Goal: Find specific page/section: Find specific page/section

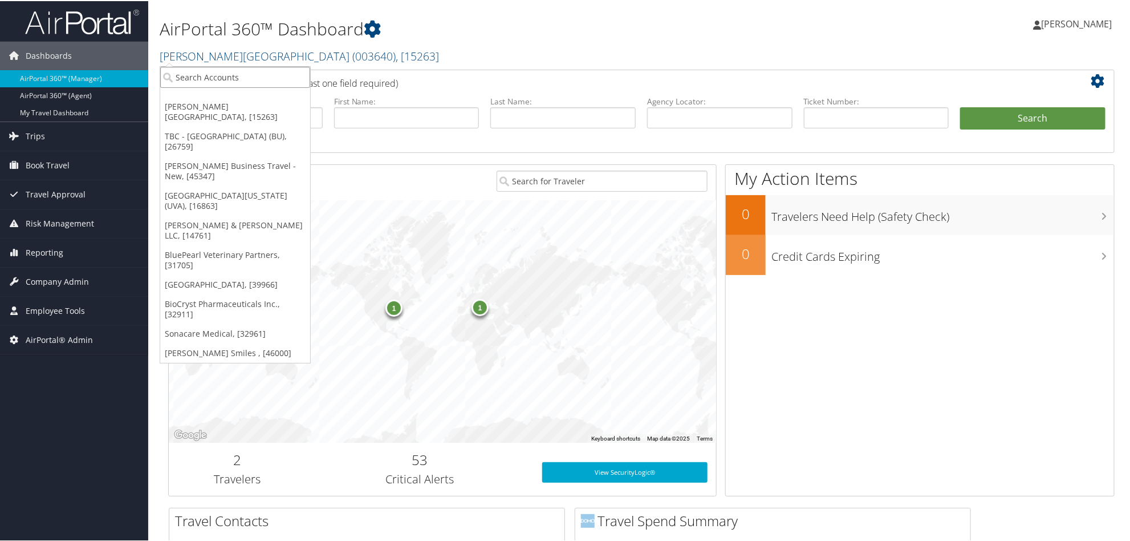
click at [204, 72] on input "search" at bounding box center [235, 76] width 150 height 21
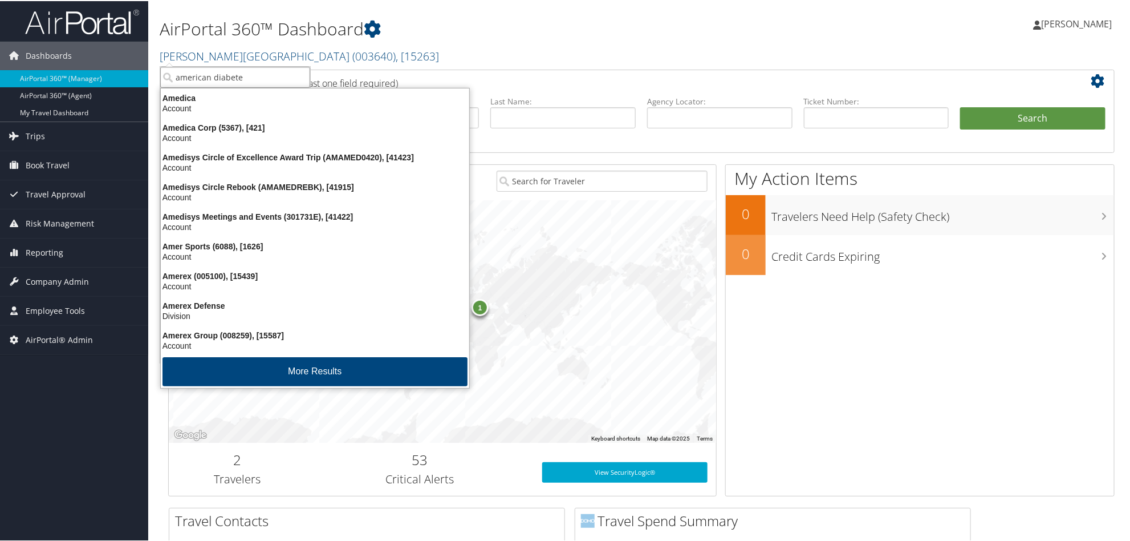
type input "american [MEDICAL_DATA]"
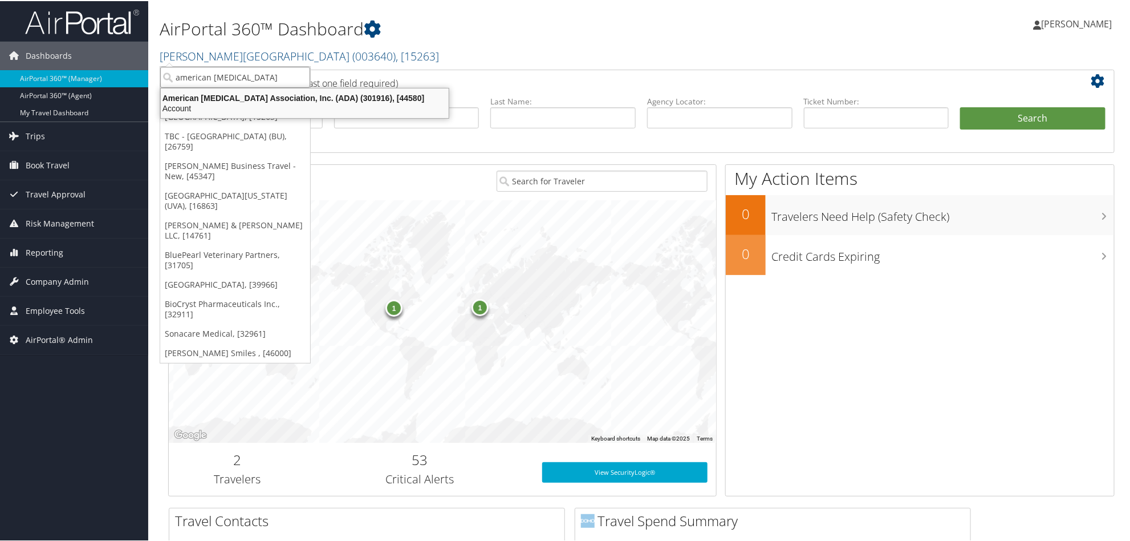
click at [209, 104] on div "Account" at bounding box center [305, 107] width 302 height 10
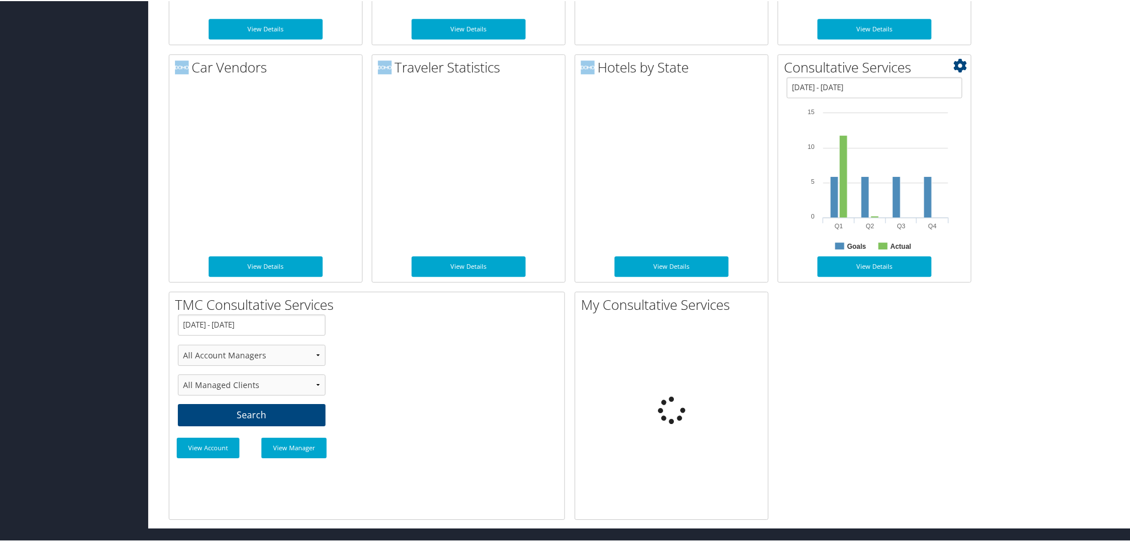
scroll to position [1626, 0]
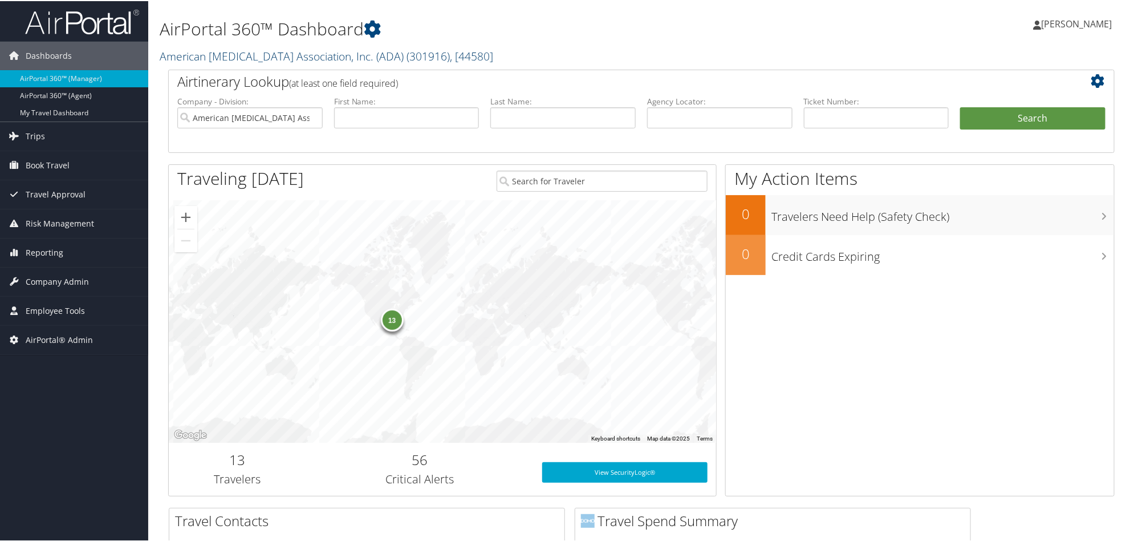
click at [198, 50] on link "American [MEDICAL_DATA] Association, Inc. (ADA) ( 301916 ) , [ 44580 ]" at bounding box center [327, 54] width 334 height 15
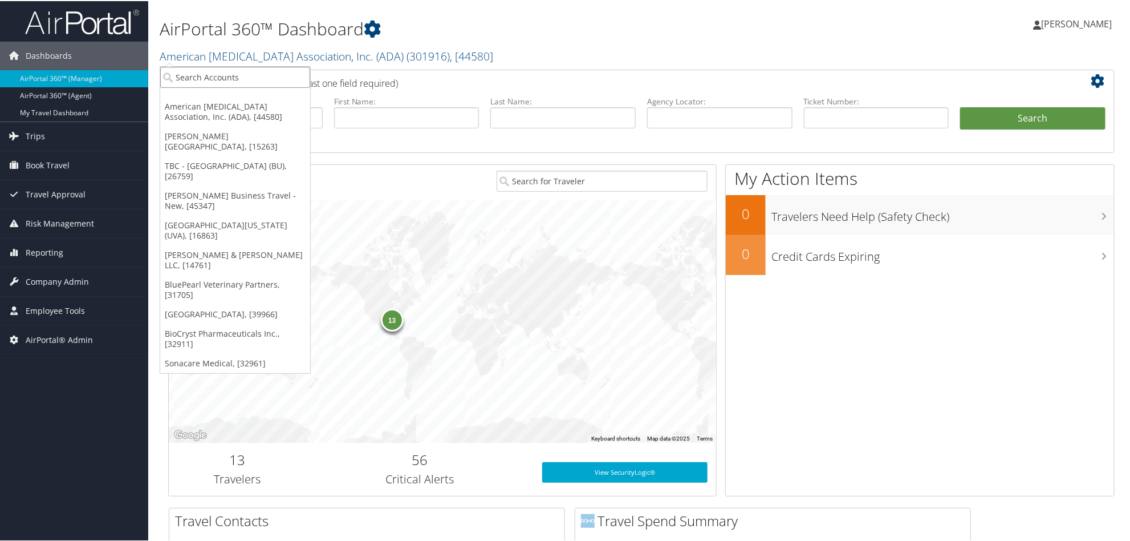
click at [218, 75] on input "search" at bounding box center [235, 76] width 150 height 21
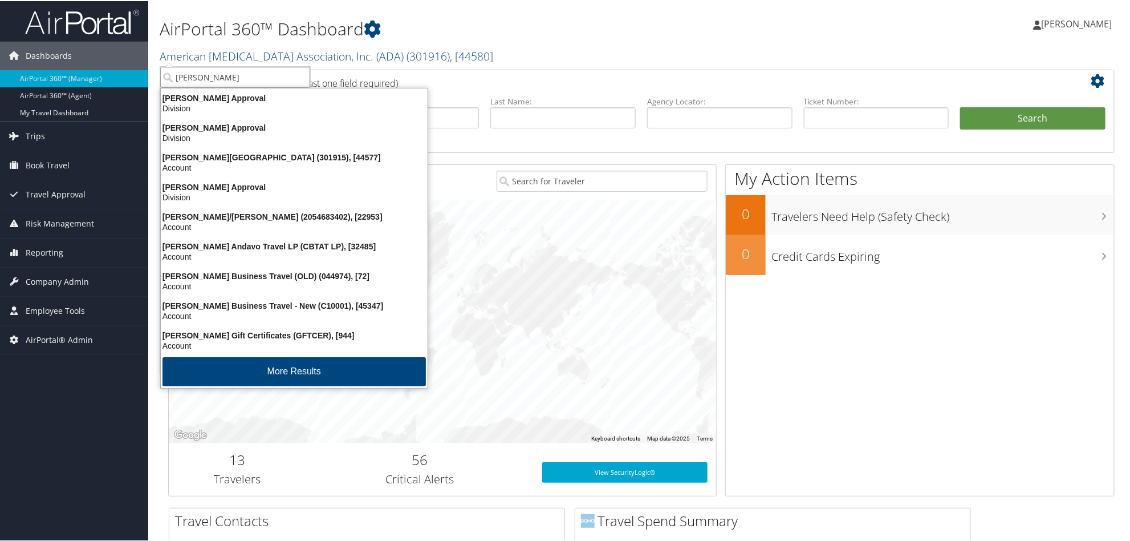
type input "christopher"
click at [242, 301] on div "Christopherson Business Travel - New (C10001), [45347]" at bounding box center [294, 304] width 281 height 10
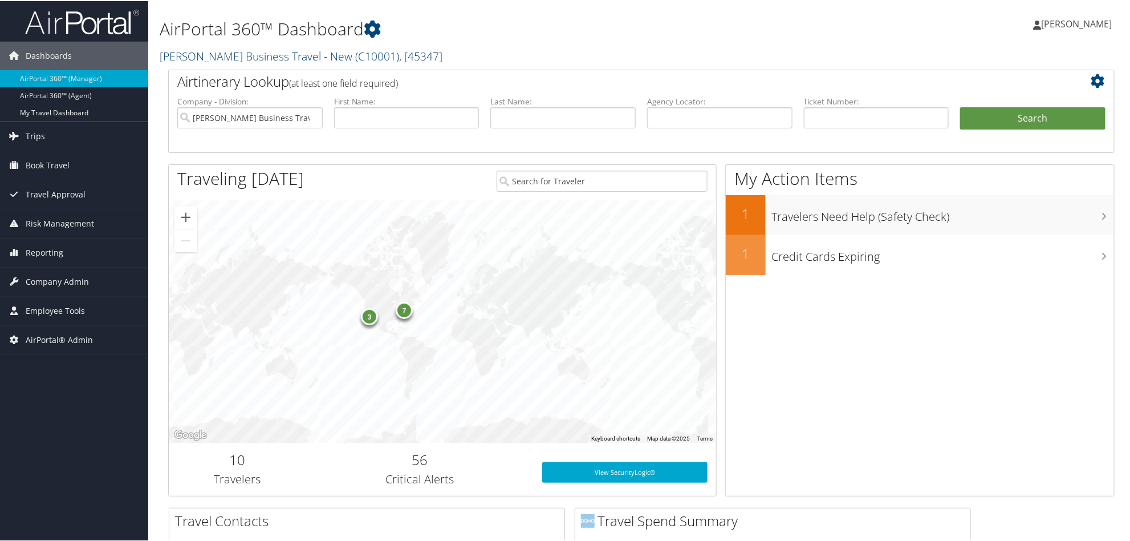
click at [193, 52] on link "[PERSON_NAME] Business Travel - New ( C10001 ) , [ 45347 ]" at bounding box center [301, 54] width 283 height 15
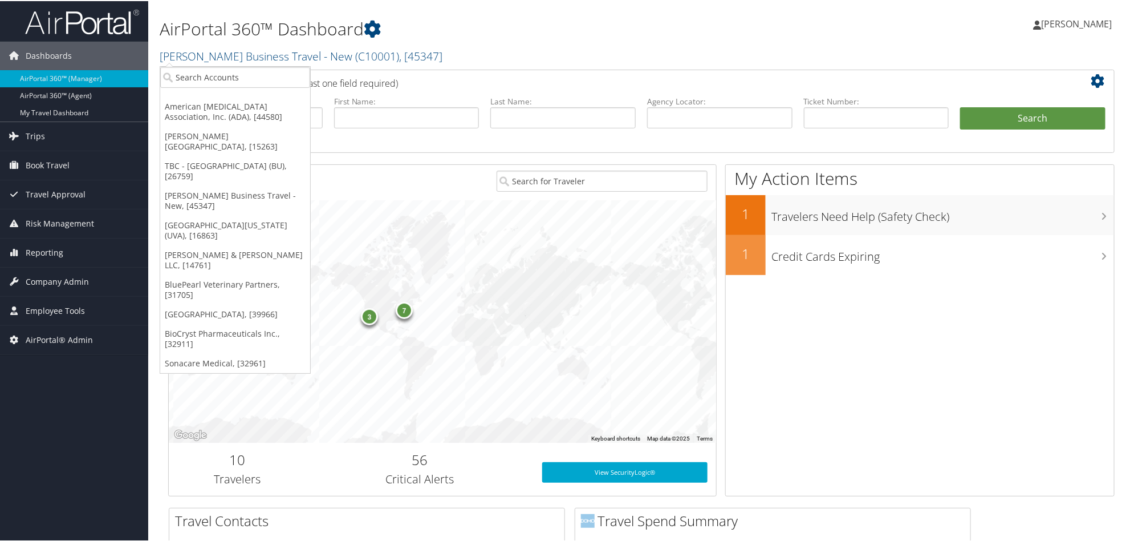
click at [55, 13] on img at bounding box center [82, 20] width 114 height 27
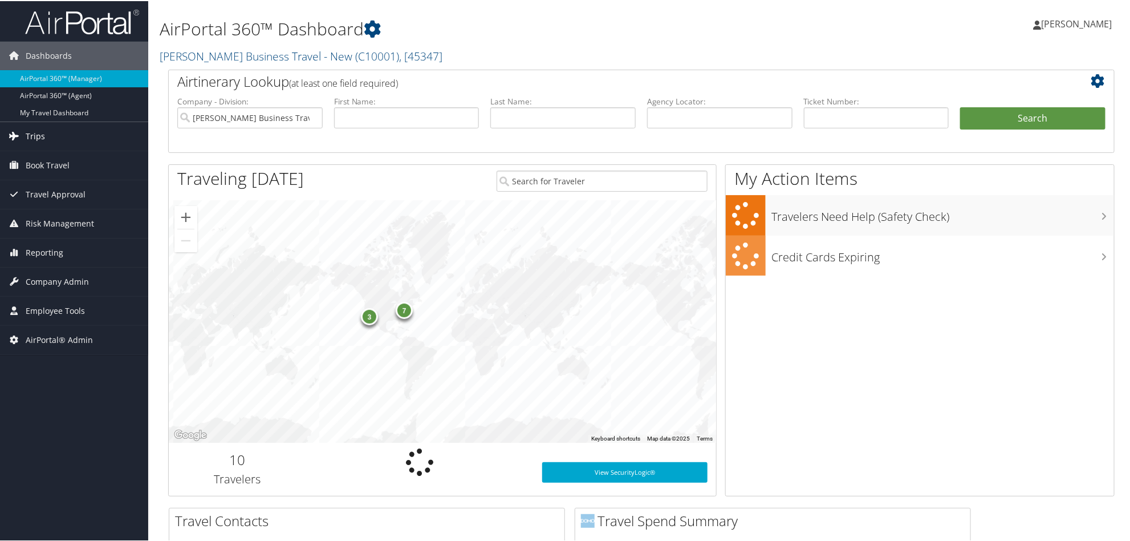
click at [33, 132] on span "Trips" at bounding box center [35, 135] width 19 height 29
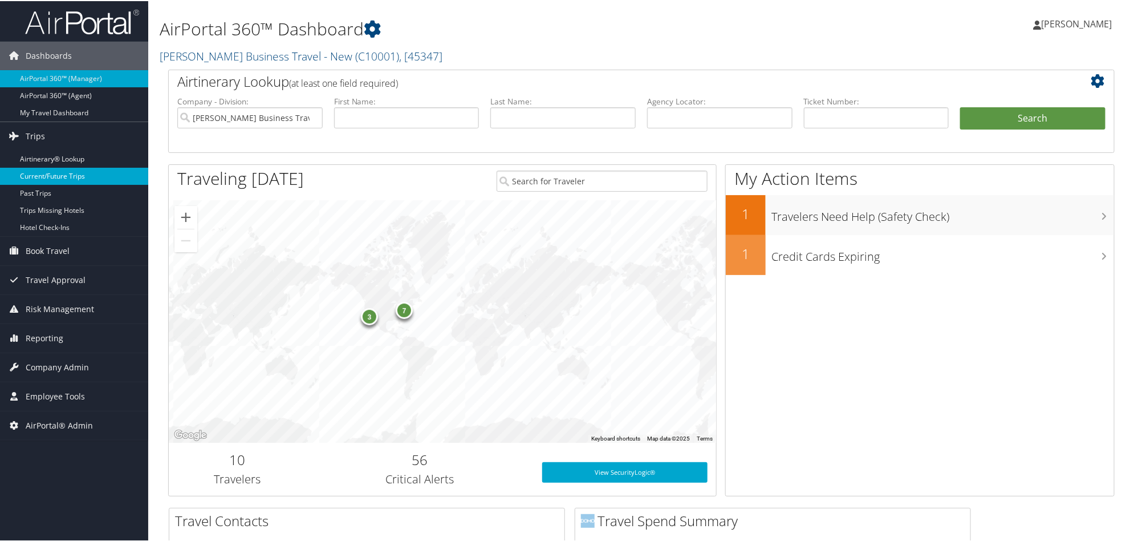
click at [47, 170] on link "Current/Future Trips" at bounding box center [74, 175] width 148 height 17
